Goal: Task Accomplishment & Management: Manage account settings

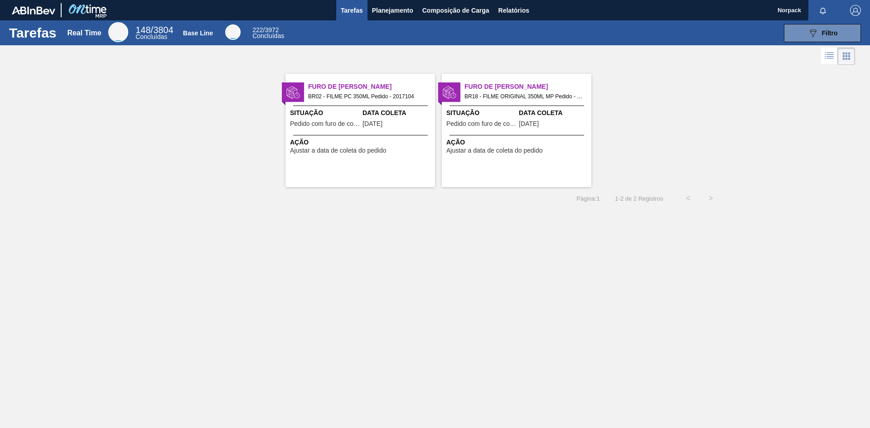
click at [385, 156] on div "Furo de Coleta BR02 - FILME PC 350ML Pedido - 2017104 Situação Pedido com furo …" at bounding box center [361, 130] width 150 height 113
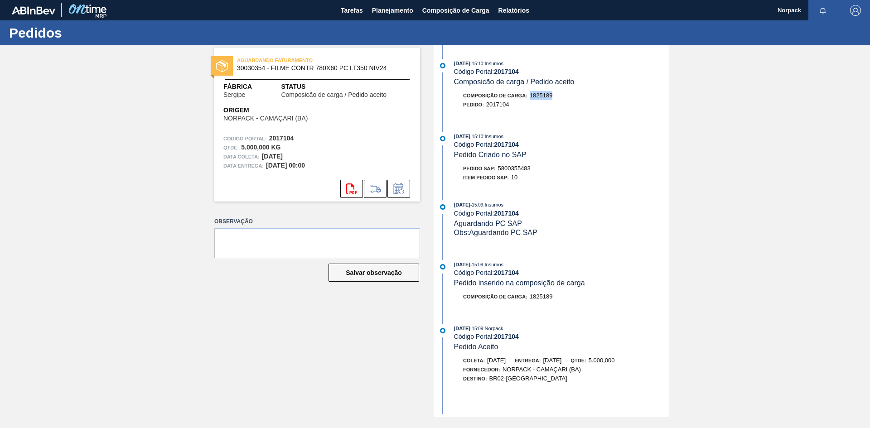
drag, startPoint x: 530, startPoint y: 95, endPoint x: 554, endPoint y: 95, distance: 23.6
click at [554, 95] on div "Composição de Carga : 1825189" at bounding box center [561, 95] width 215 height 9
drag, startPoint x: 269, startPoint y: 134, endPoint x: 300, endPoint y: 136, distance: 31.4
click at [300, 136] on div "Código Portal: 2017104" at bounding box center [317, 138] width 188 height 9
copy strong "2017104"
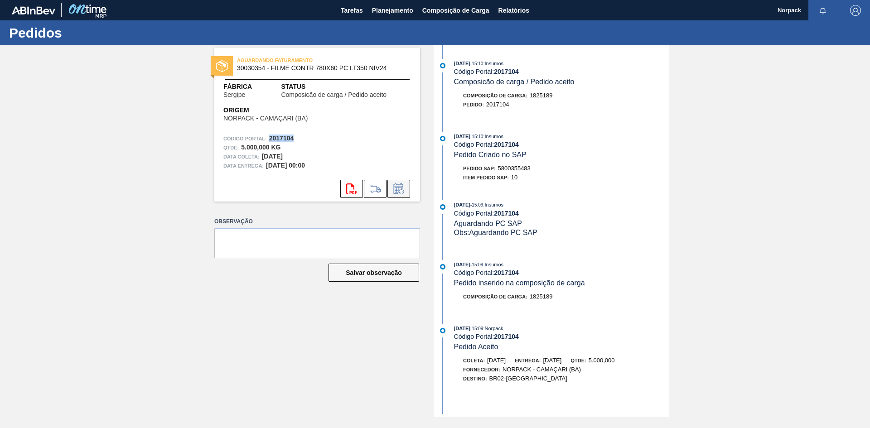
click at [401, 191] on icon at bounding box center [399, 189] width 15 height 11
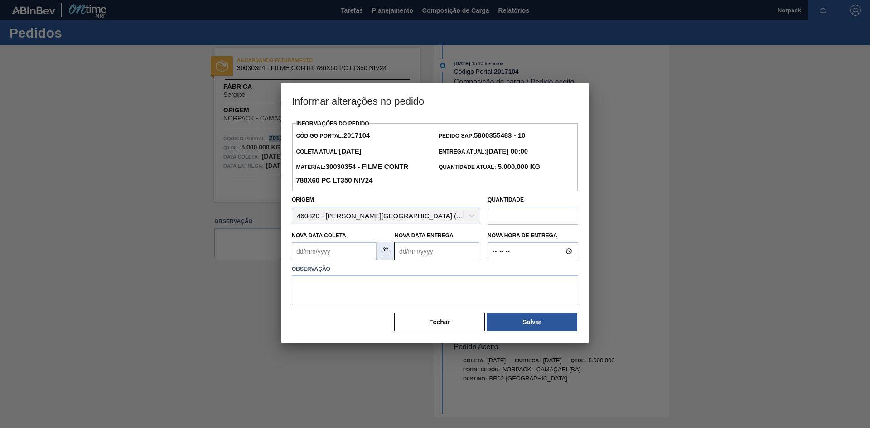
click at [388, 257] on img at bounding box center [385, 251] width 11 height 11
click at [350, 256] on Coleta2017104 "Nova Data Coleta" at bounding box center [334, 251] width 85 height 18
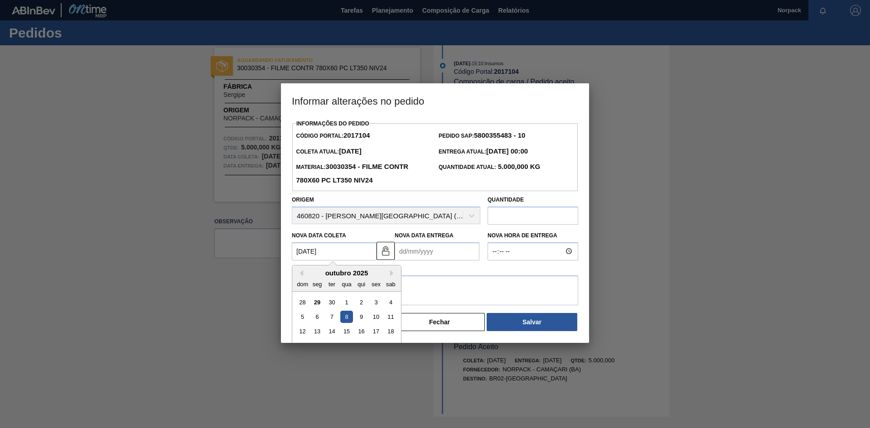
type Coleta2017104 "[DATE]"
click at [436, 256] on Entrega2017104 "Nova Data Entrega" at bounding box center [437, 251] width 85 height 18
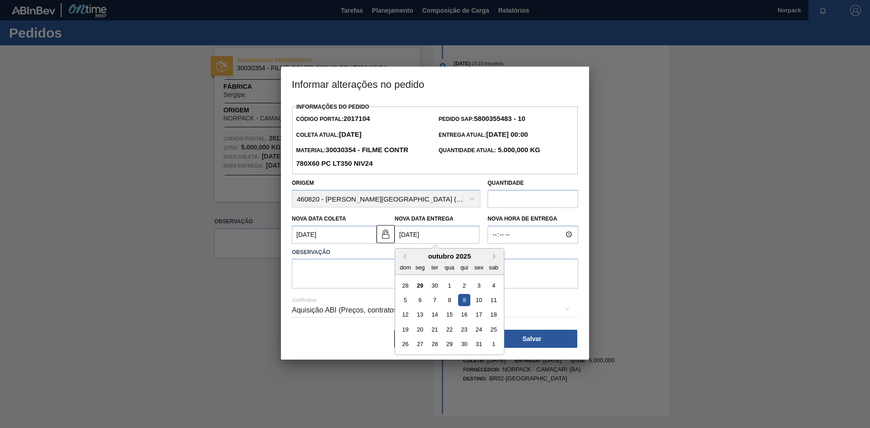
type Entrega2017104 "[DATE]"
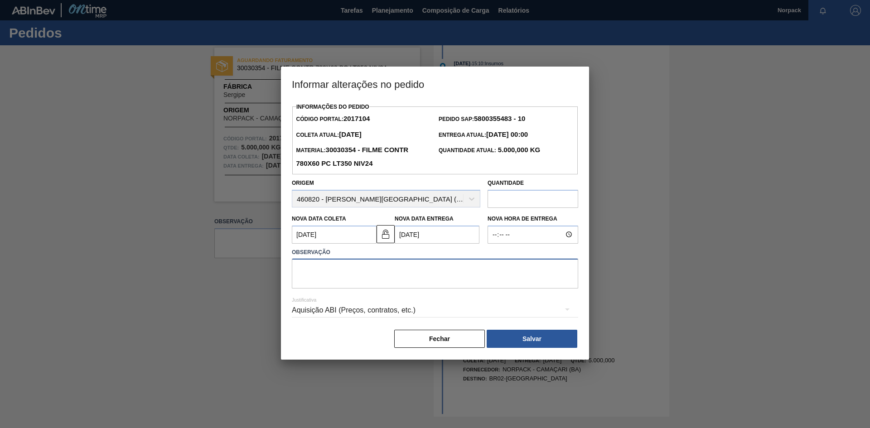
click at [338, 282] on textarea at bounding box center [435, 274] width 286 height 30
click at [301, 268] on textarea "previsto de entregar dia [DATE]" at bounding box center [435, 274] width 286 height 30
drag, startPoint x: 412, startPoint y: 268, endPoint x: 262, endPoint y: 271, distance: 150.1
click at [262, 271] on div "Informar alterações no pedido Informações do Pedido Código Portal: 2017104 Pedi…" at bounding box center [435, 214] width 870 height 428
type textarea "Previsto de entregar dia [DATE]"
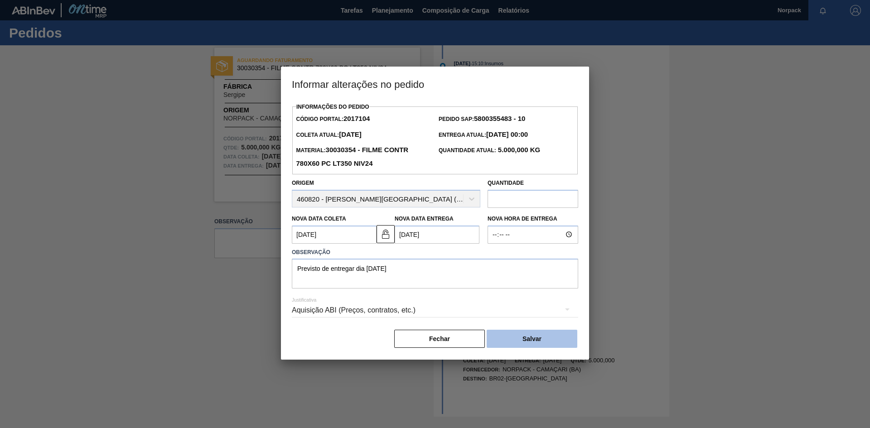
click at [522, 342] on button "Salvar" at bounding box center [532, 339] width 91 height 18
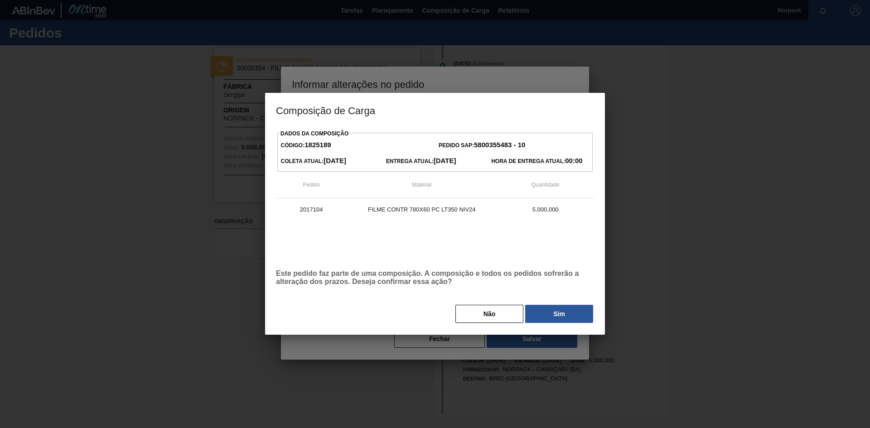
click at [549, 311] on button "Sim" at bounding box center [559, 314] width 68 height 18
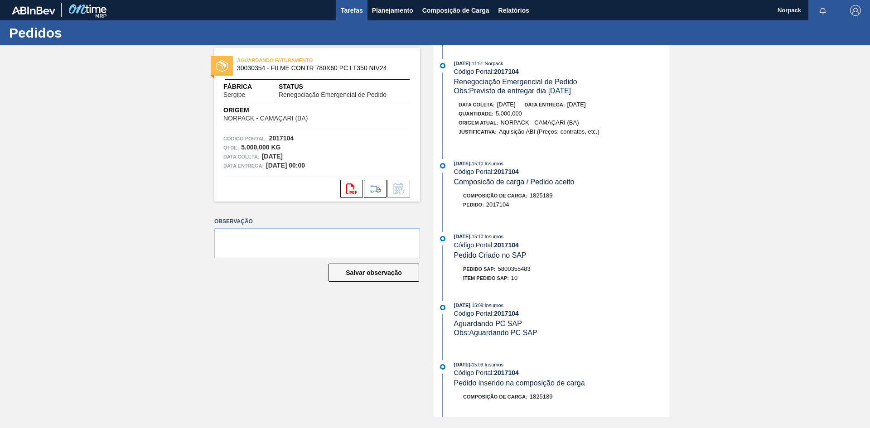
click at [342, 15] on span "Tarefas" at bounding box center [352, 10] width 22 height 11
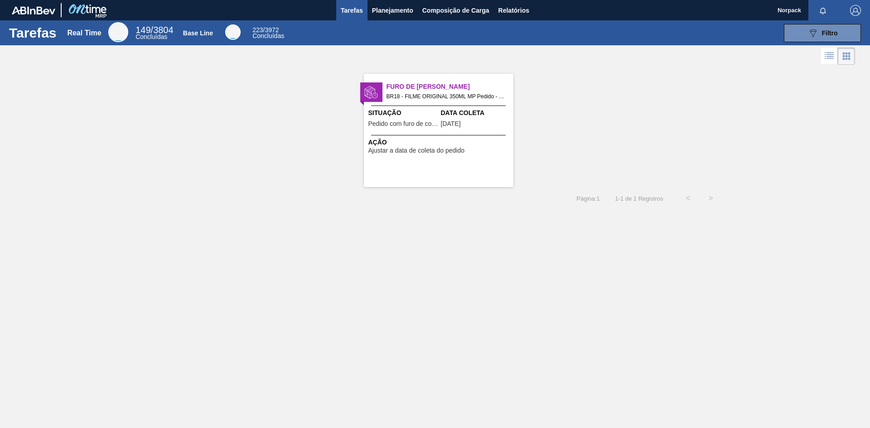
click at [398, 123] on span "Pedido com furo de coleta" at bounding box center [403, 124] width 70 height 7
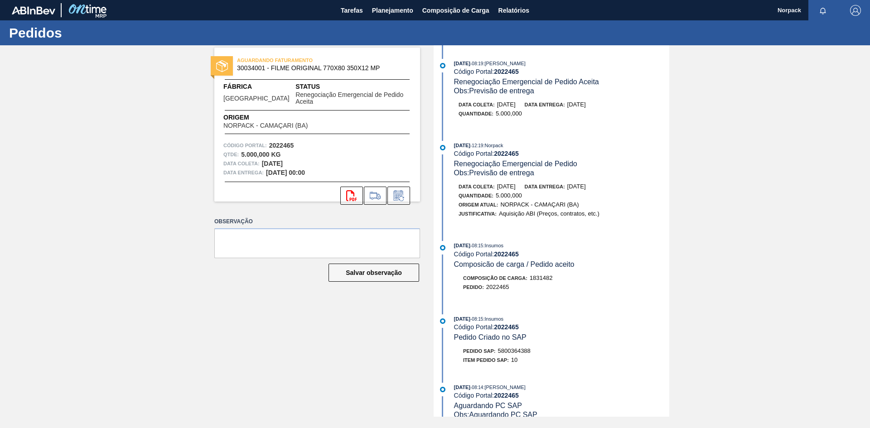
drag, startPoint x: 403, startPoint y: 190, endPoint x: 404, endPoint y: 143, distance: 47.6
click at [404, 145] on div "AGUARDANDO FATURAMENTO 30034001 - FILME ORIGINAL 770X80 350X12 MP Fábrica [GEOG…" at bounding box center [317, 125] width 206 height 154
click at [398, 132] on div "AGUARDANDO FATURAMENTO 30034001 - FILME ORIGINAL 770X80 350X12 MP Fábrica [GEOG…" at bounding box center [317, 125] width 206 height 154
drag, startPoint x: 269, startPoint y: 138, endPoint x: 314, endPoint y: 136, distance: 45.4
click at [314, 141] on div "Código Portal: 2022465" at bounding box center [317, 145] width 188 height 9
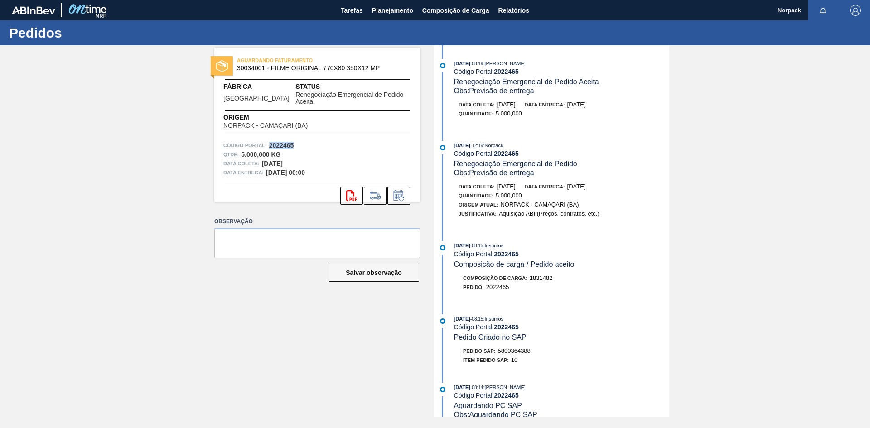
copy strong "2022465"
click at [348, 321] on div "AGUARDANDO FATURAMENTO 30034001 - FILME ORIGINAL 770X80 350X12 MP Fábrica [GEOG…" at bounding box center [310, 231] width 219 height 372
click at [400, 192] on icon at bounding box center [399, 195] width 15 height 11
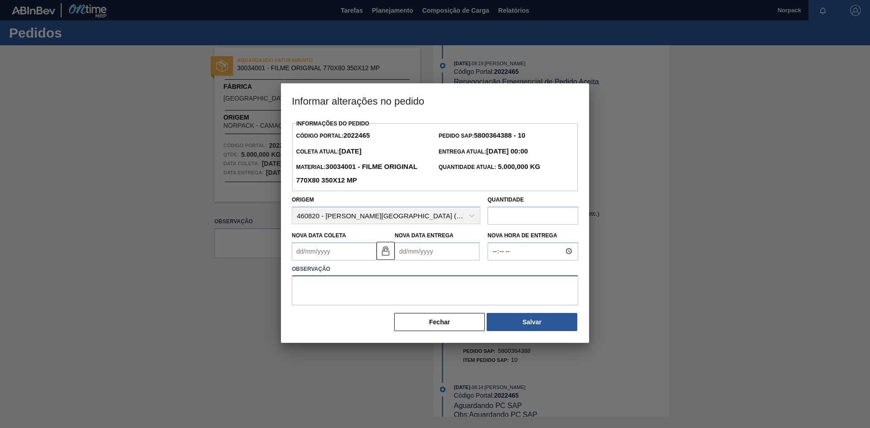
click at [361, 291] on textarea at bounding box center [435, 291] width 286 height 30
click at [459, 324] on button "Fechar" at bounding box center [439, 322] width 91 height 18
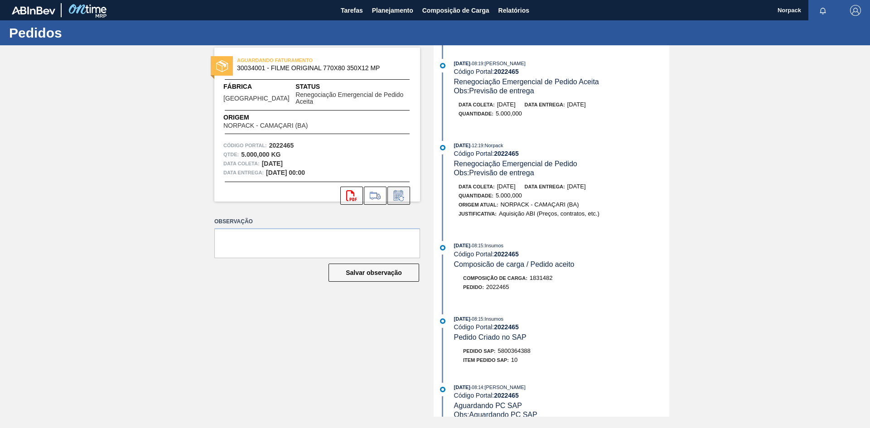
click at [403, 190] on icon at bounding box center [399, 195] width 10 height 10
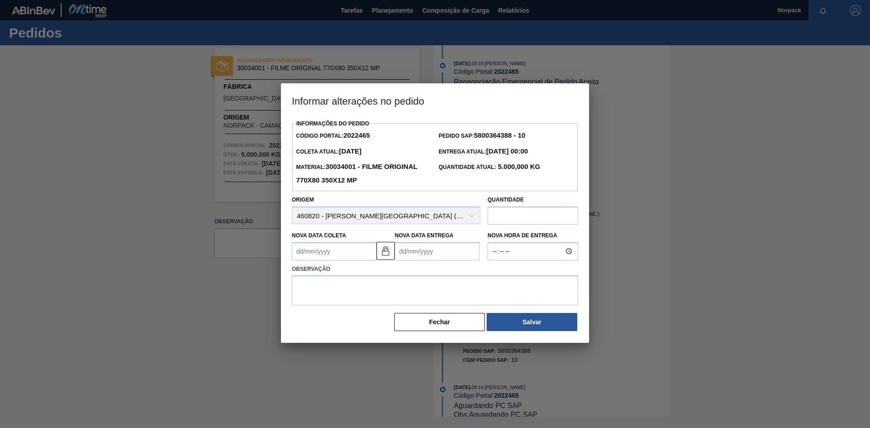
click at [392, 216] on div "Origem 460820 - NORPACK - [GEOGRAPHIC_DATA] (BA)" at bounding box center [386, 209] width 189 height 31
click at [352, 252] on Coleta2022465 "Nova Data Coleta" at bounding box center [334, 251] width 85 height 18
type Coleta2022465 "[DATE]"
click at [417, 256] on Entrega2022465 "Nova Data Entrega" at bounding box center [437, 251] width 85 height 18
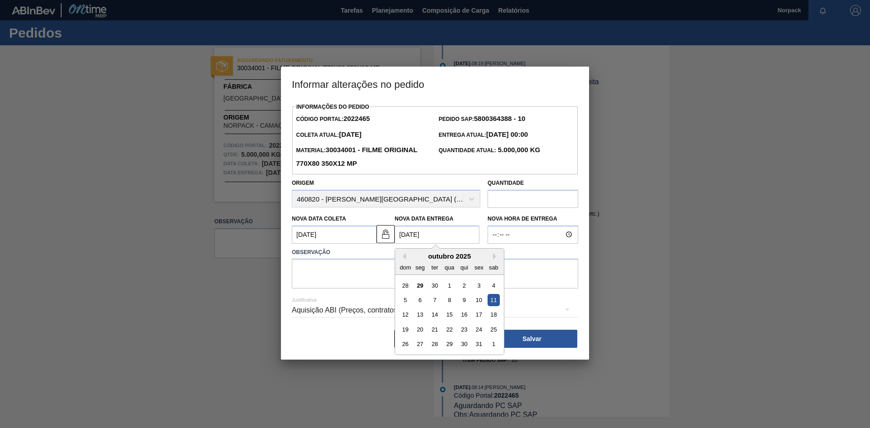
type Entrega2022465 "[DATE]"
click at [310, 271] on textarea at bounding box center [435, 274] width 286 height 30
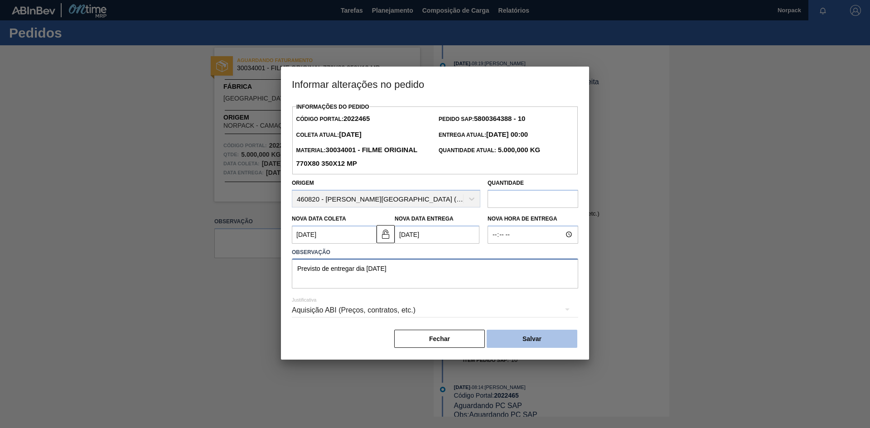
type textarea "Previsto de entregar dia [DATE]"
click at [516, 339] on button "Salvar" at bounding box center [532, 339] width 91 height 18
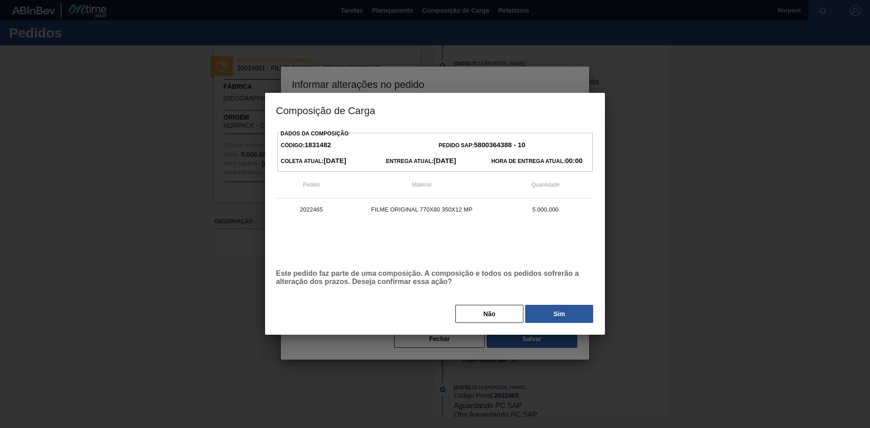
click at [550, 317] on button "Sim" at bounding box center [559, 314] width 68 height 18
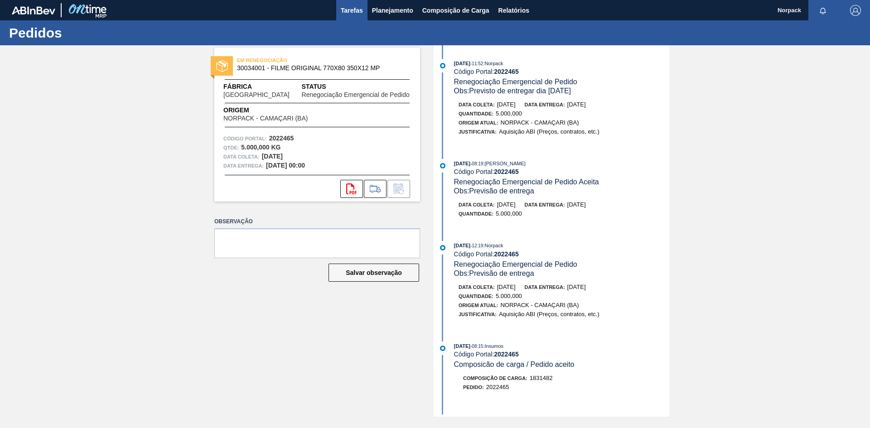
click at [357, 6] on span "Tarefas" at bounding box center [352, 10] width 22 height 11
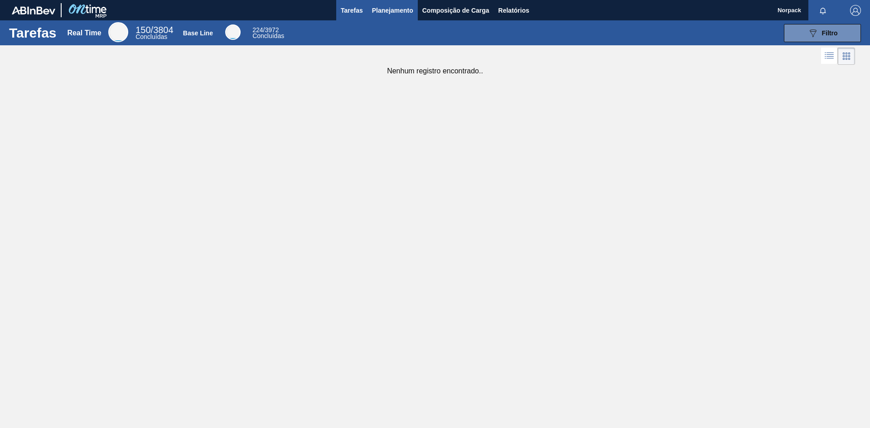
click at [387, 8] on span "Planejamento" at bounding box center [392, 10] width 41 height 11
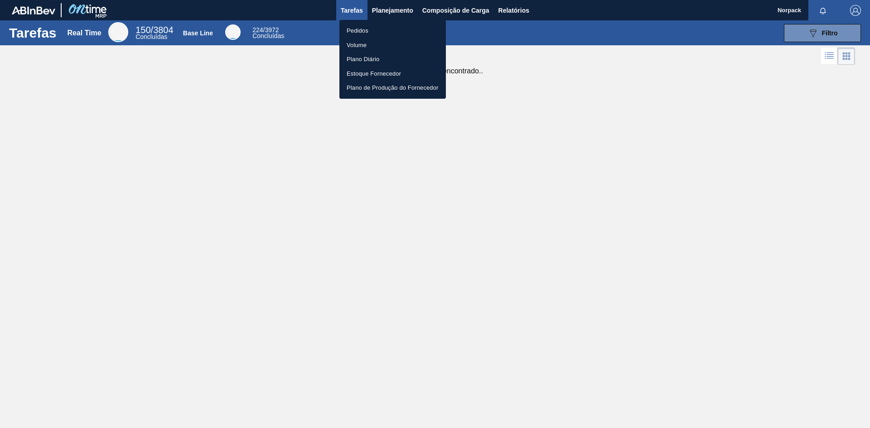
click at [371, 31] on li "Pedidos" at bounding box center [392, 31] width 107 height 15
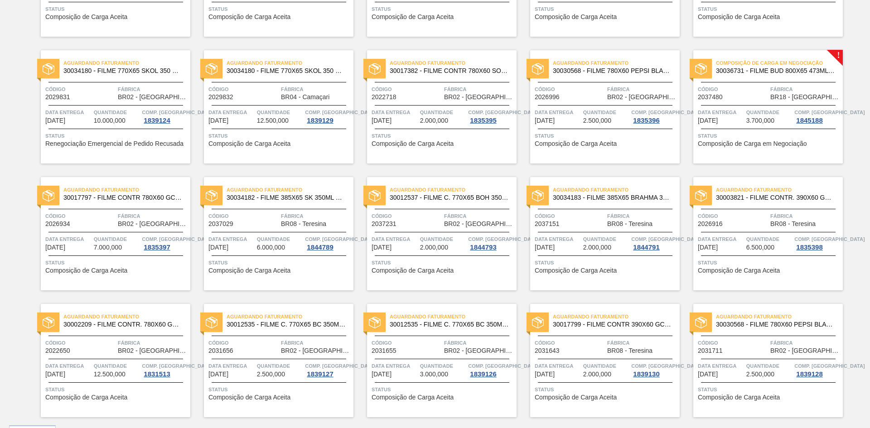
scroll to position [561, 0]
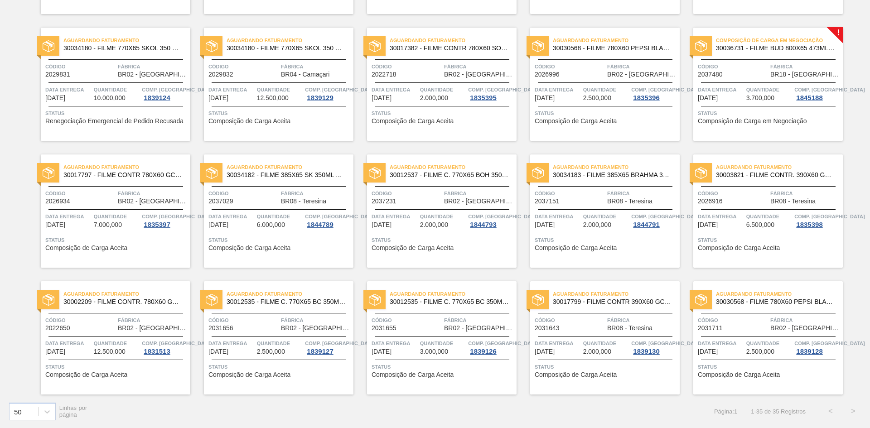
click at [755, 72] on div "Código 2037480" at bounding box center [733, 70] width 70 height 16
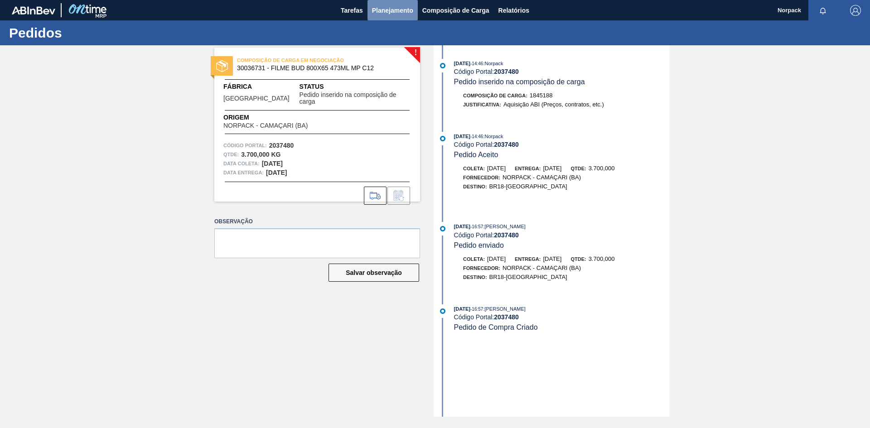
click at [395, 11] on span "Planejamento" at bounding box center [392, 10] width 41 height 11
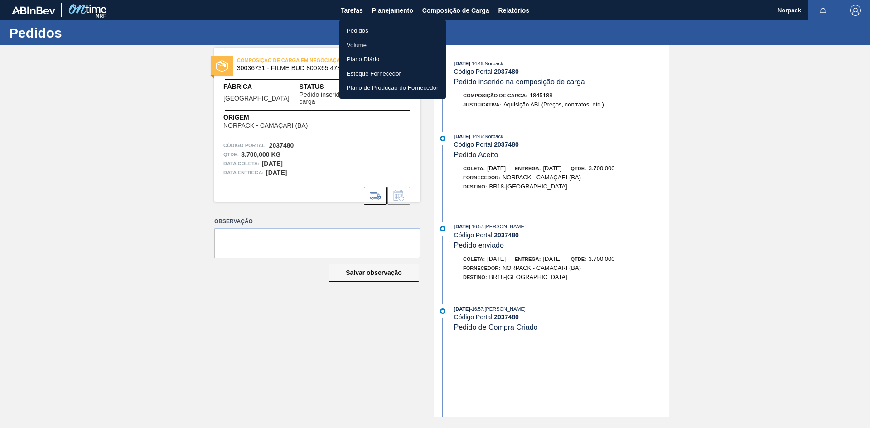
click at [362, 33] on li "Pedidos" at bounding box center [392, 31] width 107 height 15
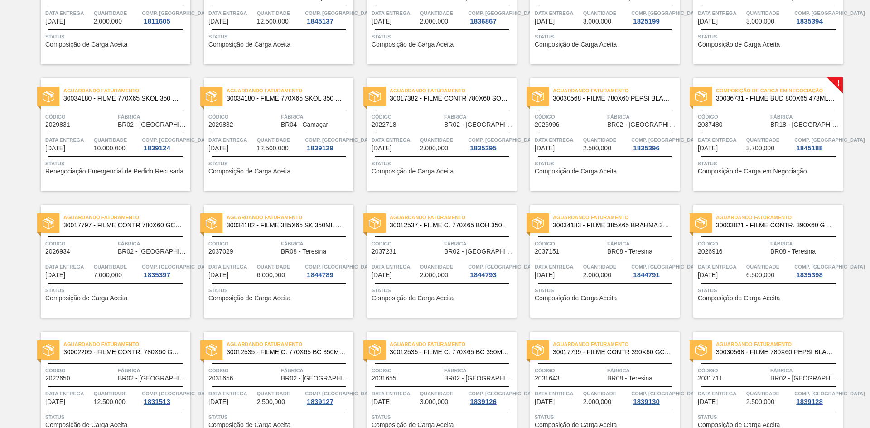
scroll to position [561, 0]
